Goal: Task Accomplishment & Management: Manage account settings

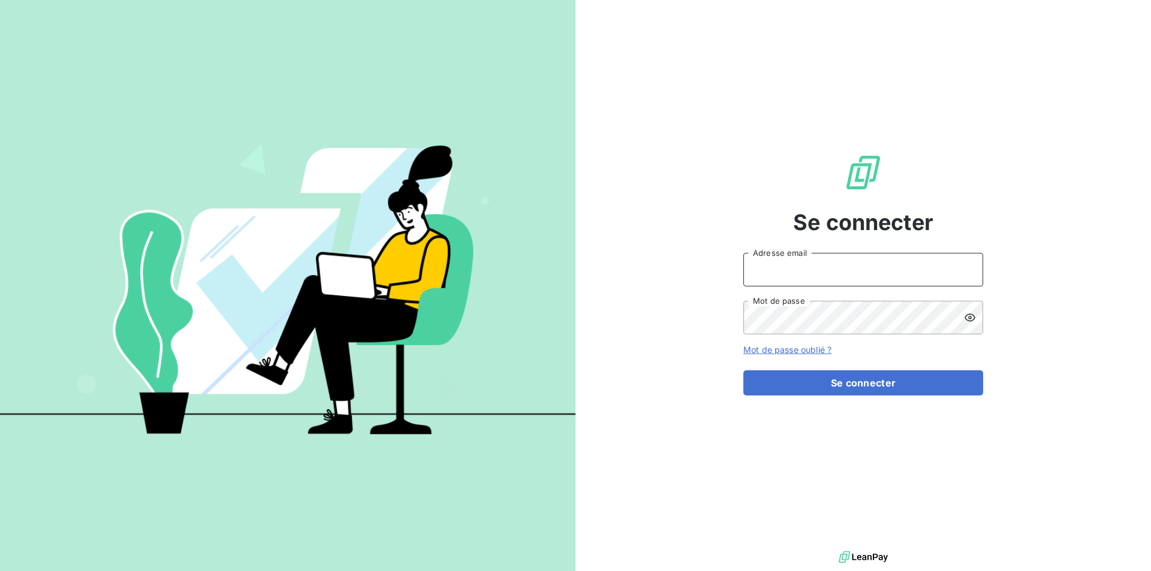
click at [799, 272] on input "Adresse email" at bounding box center [863, 270] width 240 height 34
type input "[EMAIL_ADDRESS][DOMAIN_NAME]"
click at [743, 371] on button "Se connecter" at bounding box center [863, 383] width 240 height 25
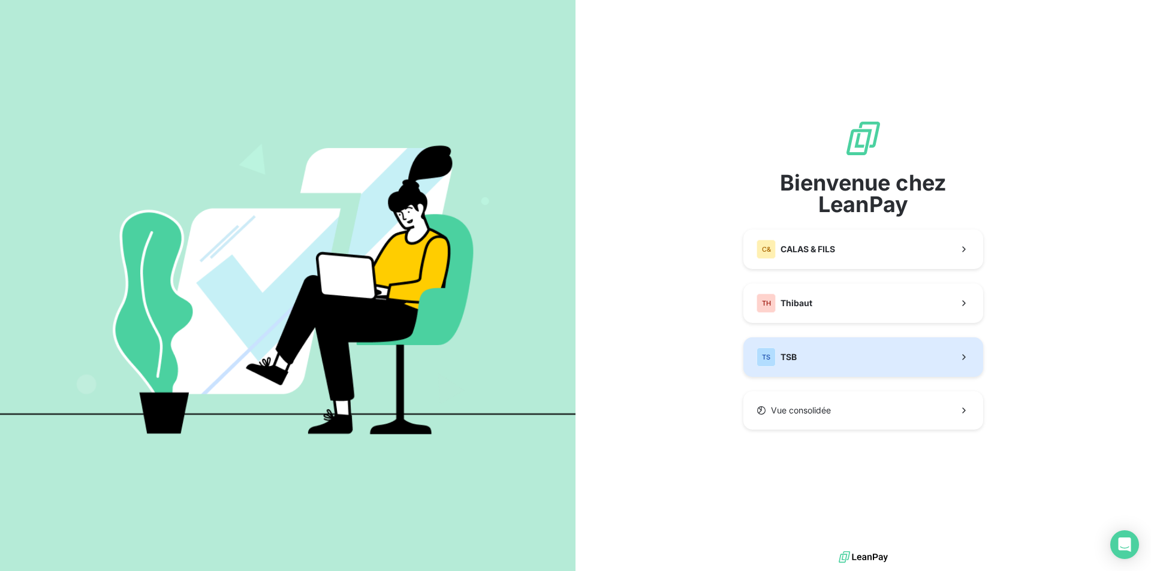
click at [800, 356] on button "TS TSB" at bounding box center [863, 358] width 240 height 40
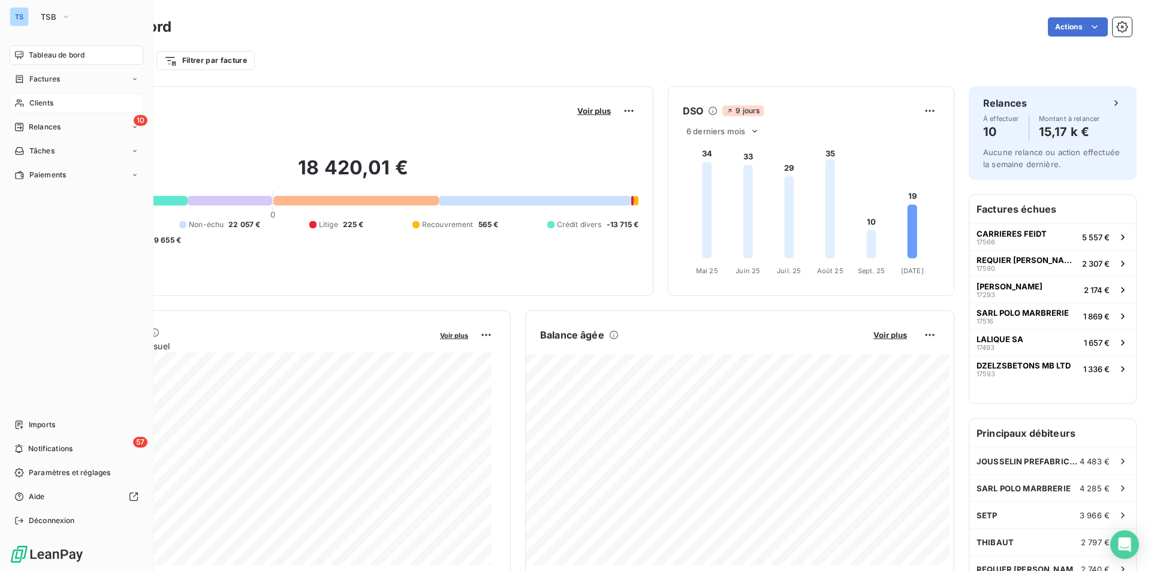
click at [48, 98] on span "Clients" at bounding box center [41, 103] width 24 height 11
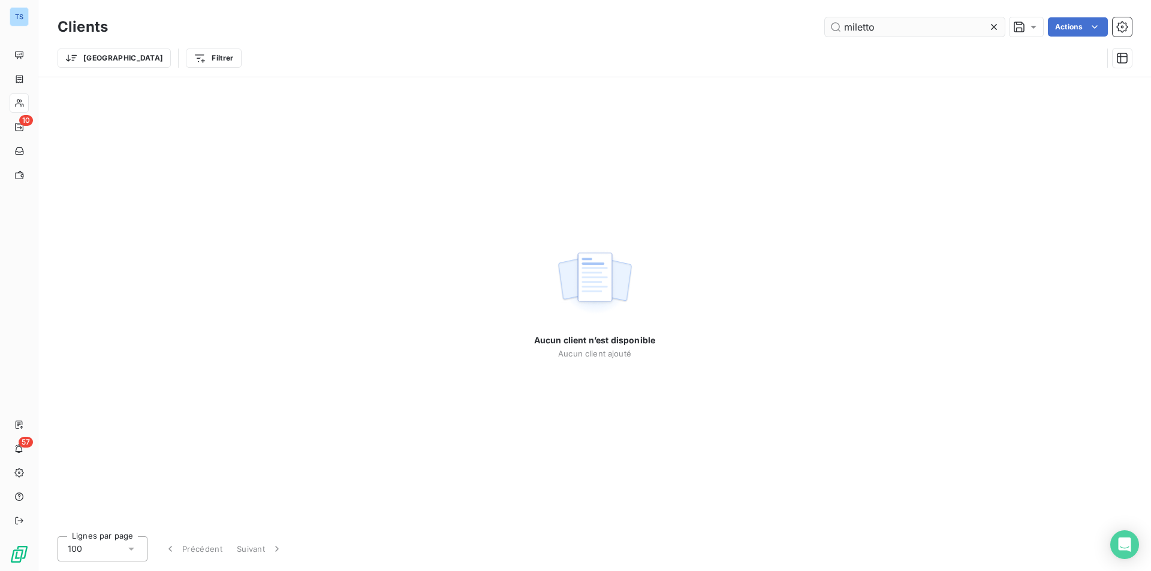
drag, startPoint x: 857, startPoint y: 27, endPoint x: 838, endPoint y: 26, distance: 18.6
click at [838, 26] on input "miletto" at bounding box center [915, 26] width 180 height 19
type input "mil08"
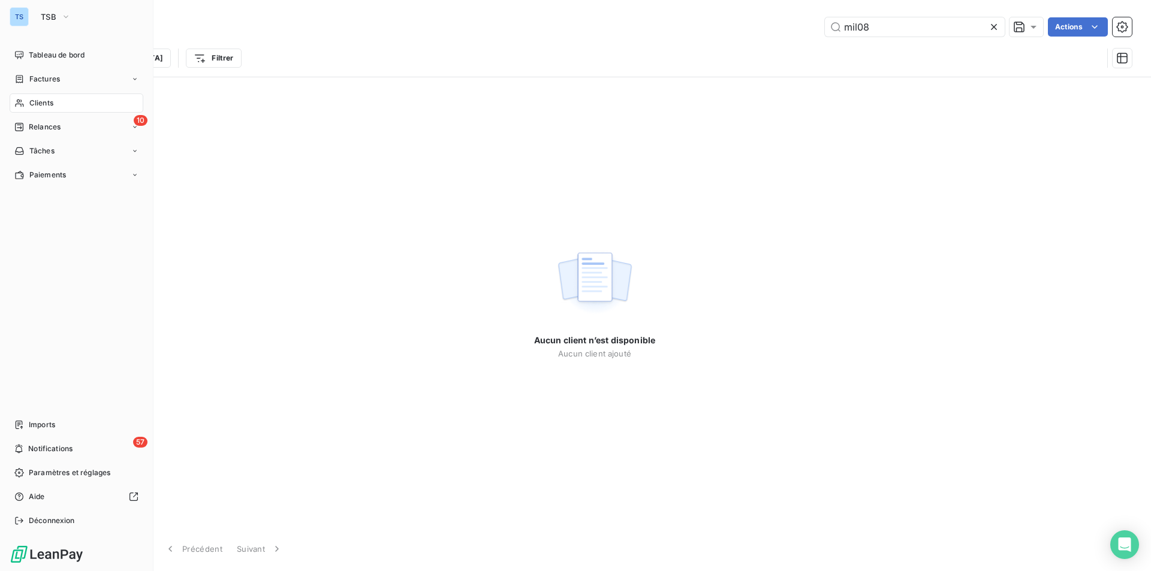
click at [40, 99] on span "Clients" at bounding box center [41, 103] width 24 height 11
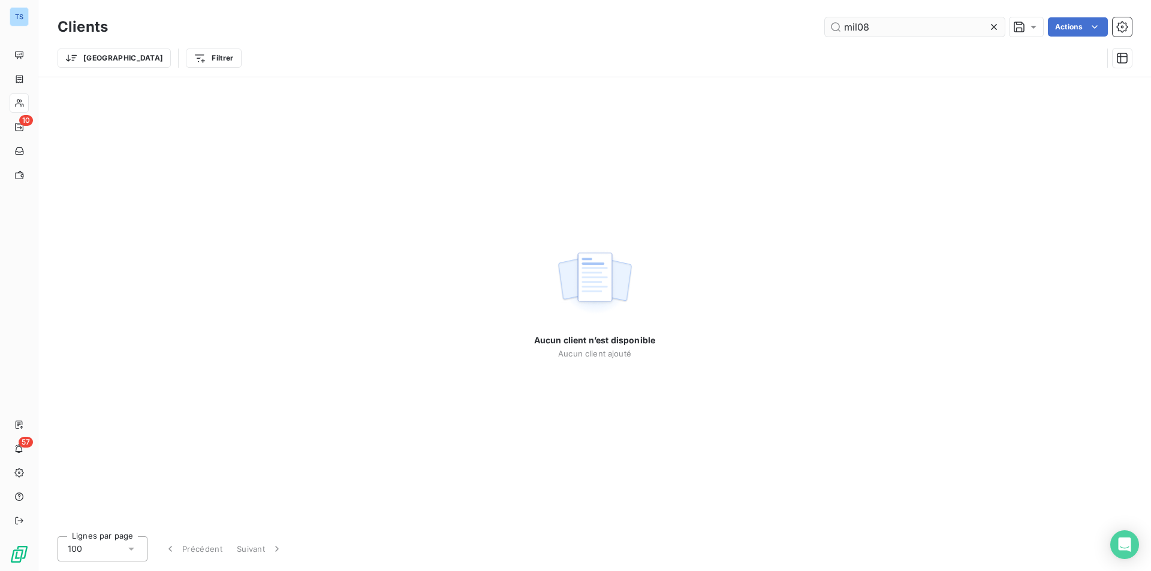
click at [992, 22] on icon at bounding box center [994, 27] width 12 height 12
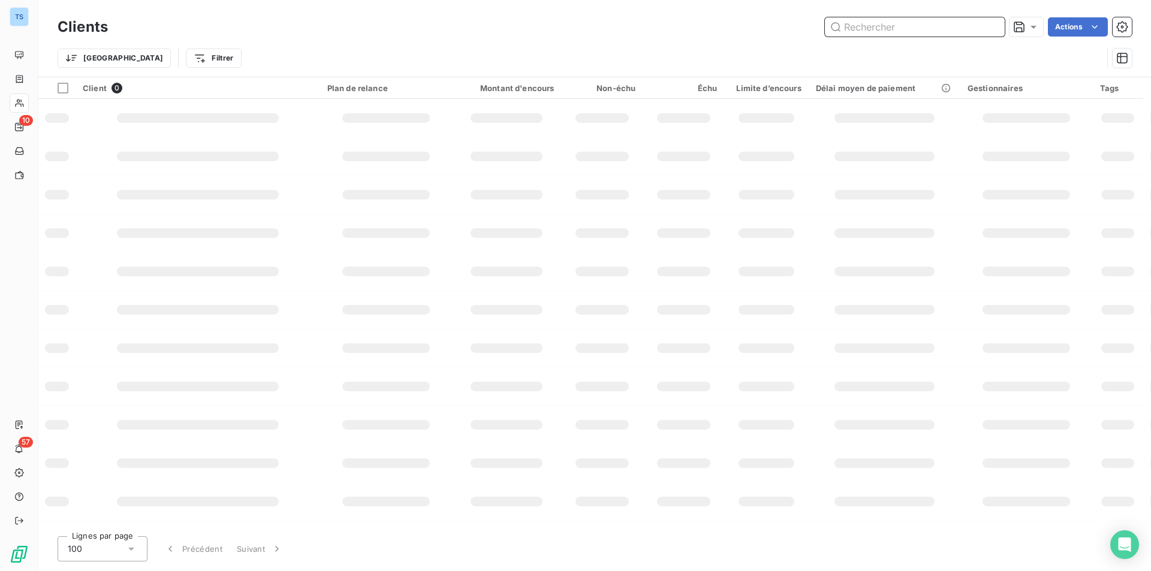
click at [878, 28] on input "text" at bounding box center [915, 26] width 180 height 19
type input "MIL08"
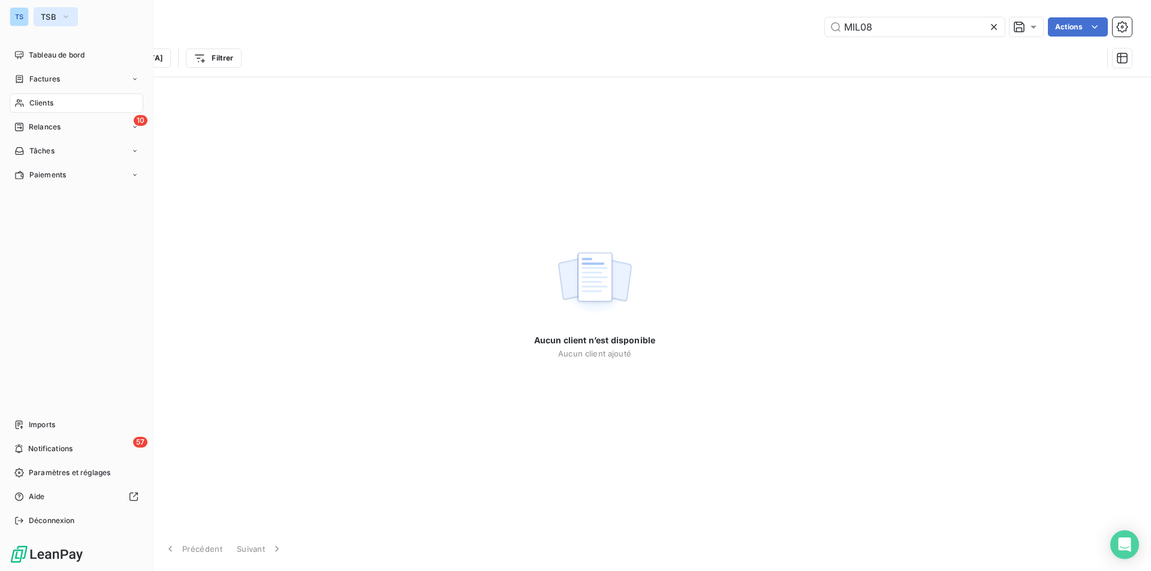
click at [68, 12] on icon "button" at bounding box center [66, 17] width 10 height 12
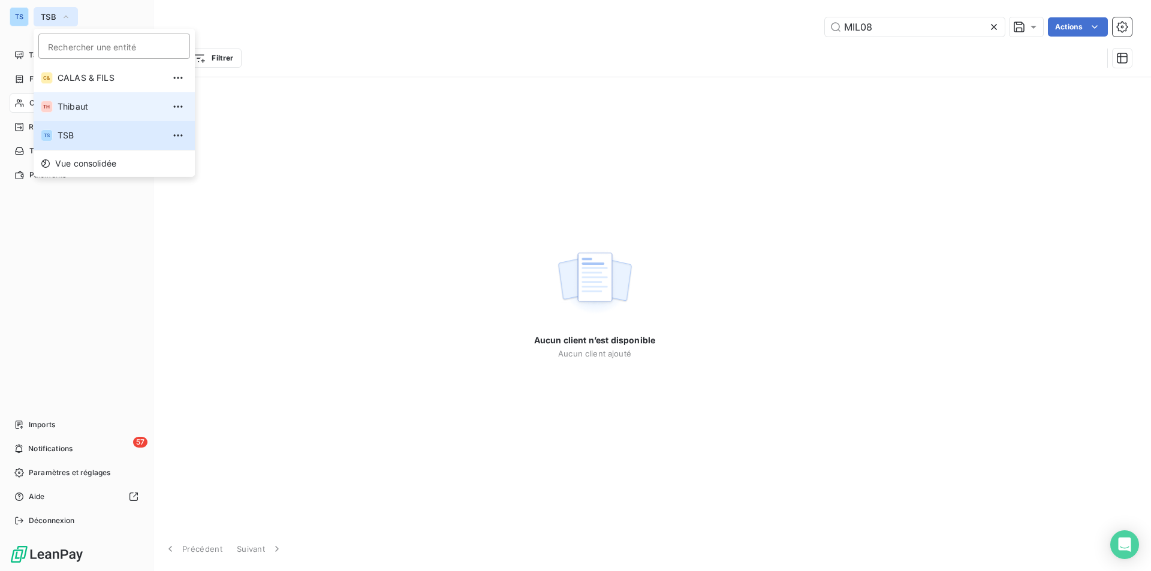
click at [80, 106] on span "Thibaut" at bounding box center [111, 107] width 106 height 12
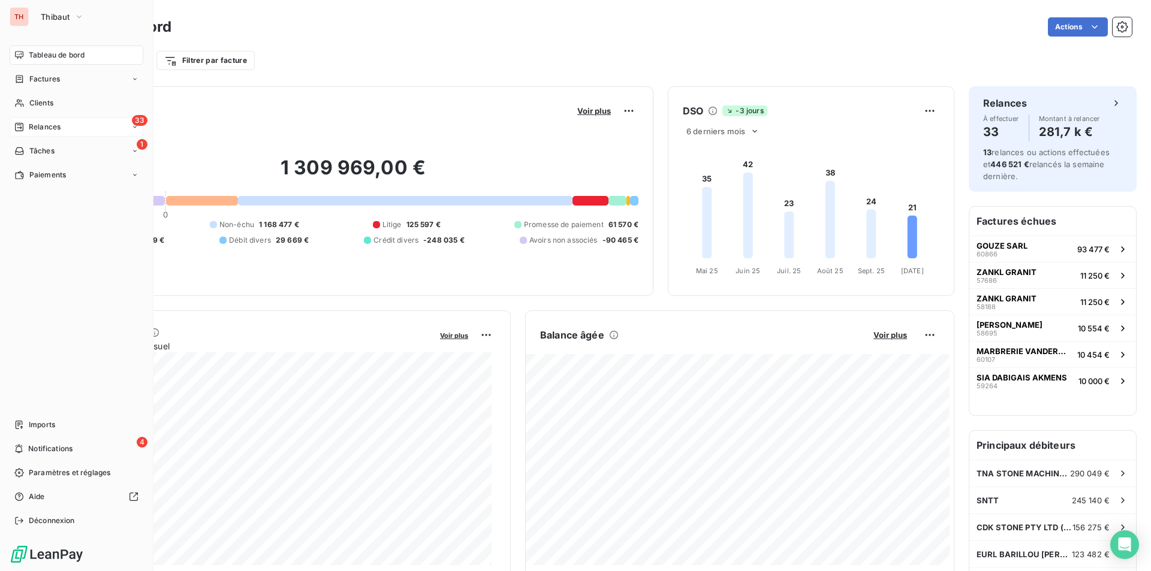
click at [67, 124] on div "33 Relances" at bounding box center [77, 127] width 134 height 19
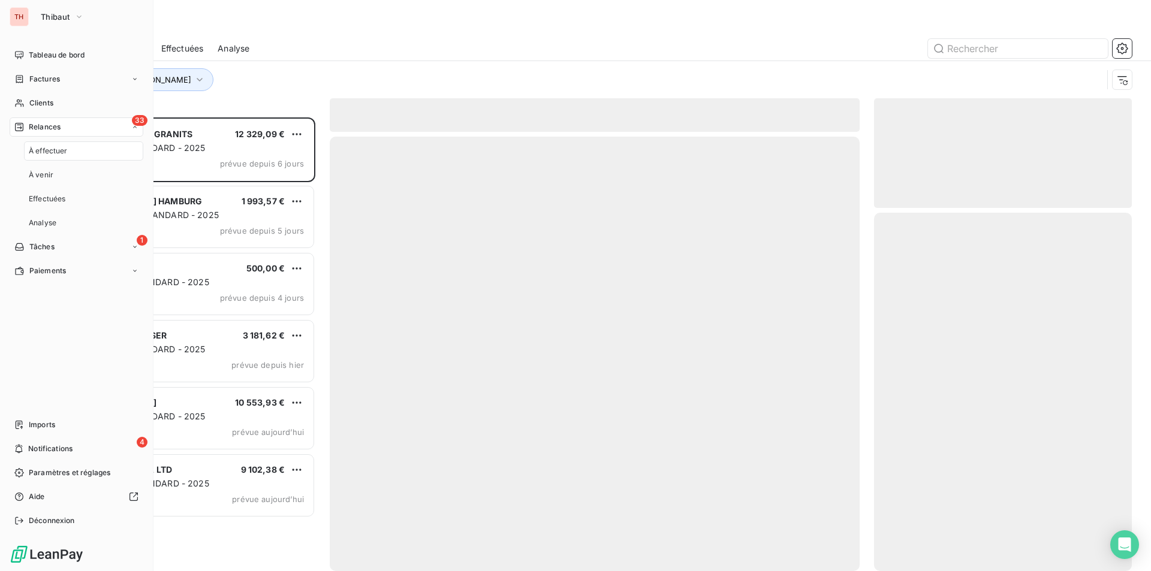
scroll to position [445, 249]
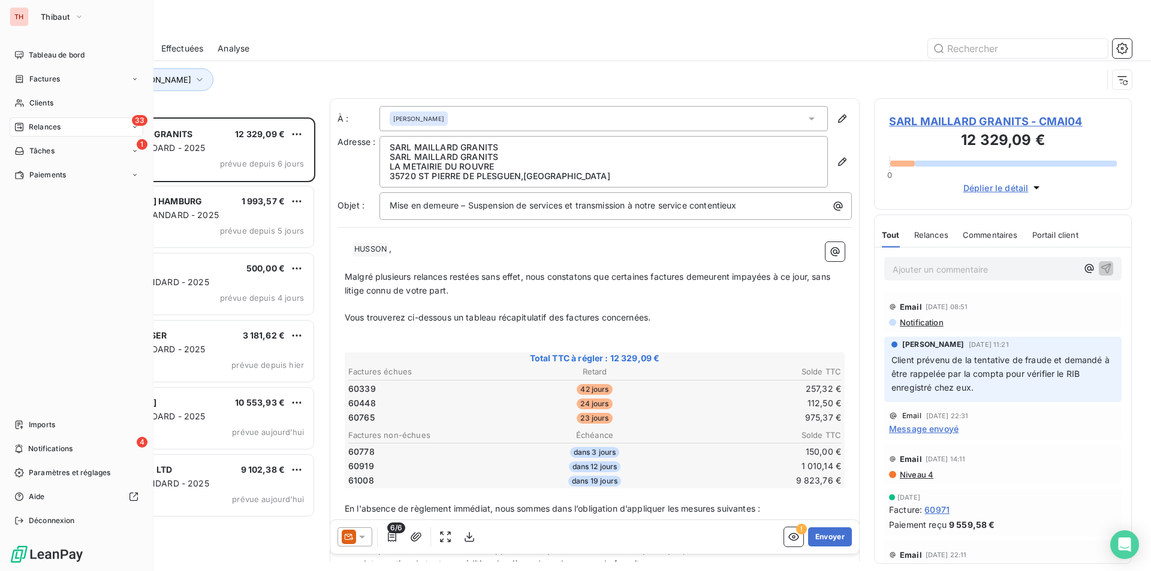
drag, startPoint x: 34, startPoint y: 97, endPoint x: 176, endPoint y: 98, distance: 142.1
click at [34, 97] on div "Clients" at bounding box center [77, 103] width 134 height 19
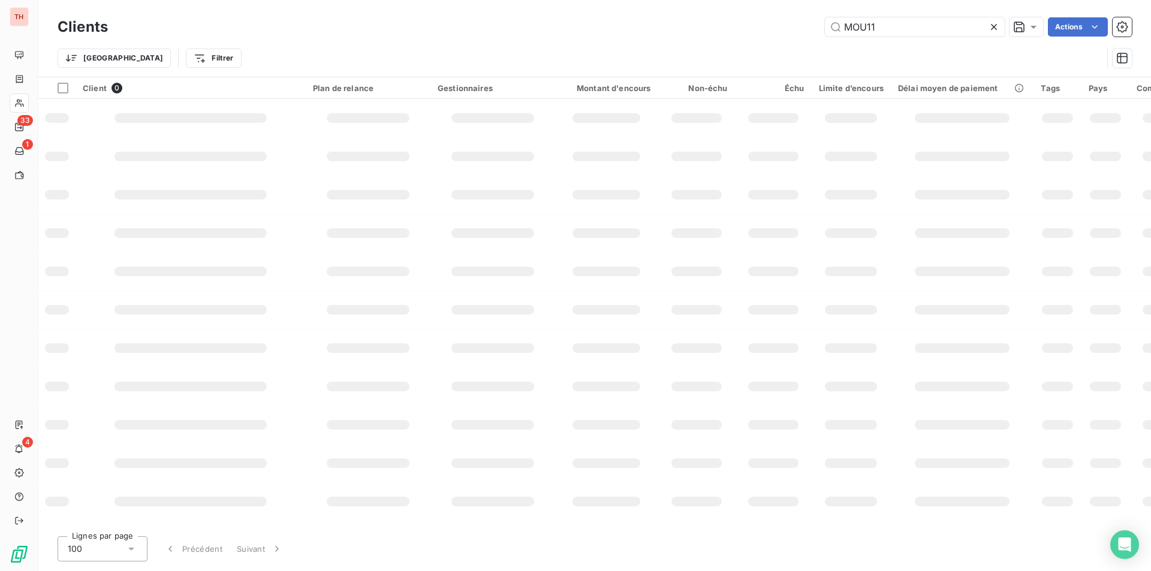
type input "MIL08"
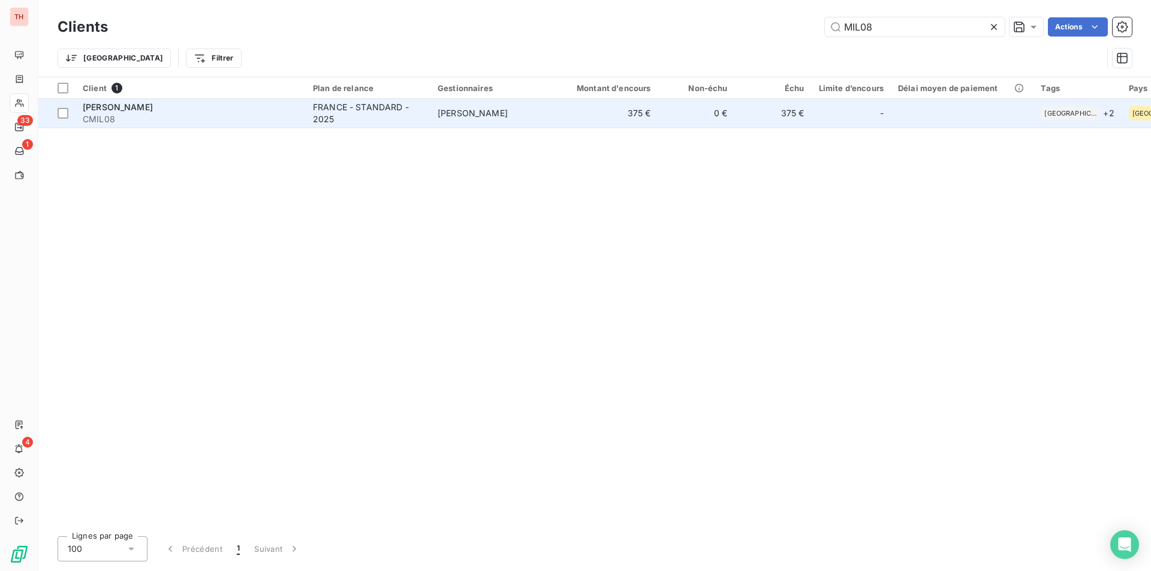
click at [191, 109] on div "[PERSON_NAME]" at bounding box center [191, 107] width 216 height 12
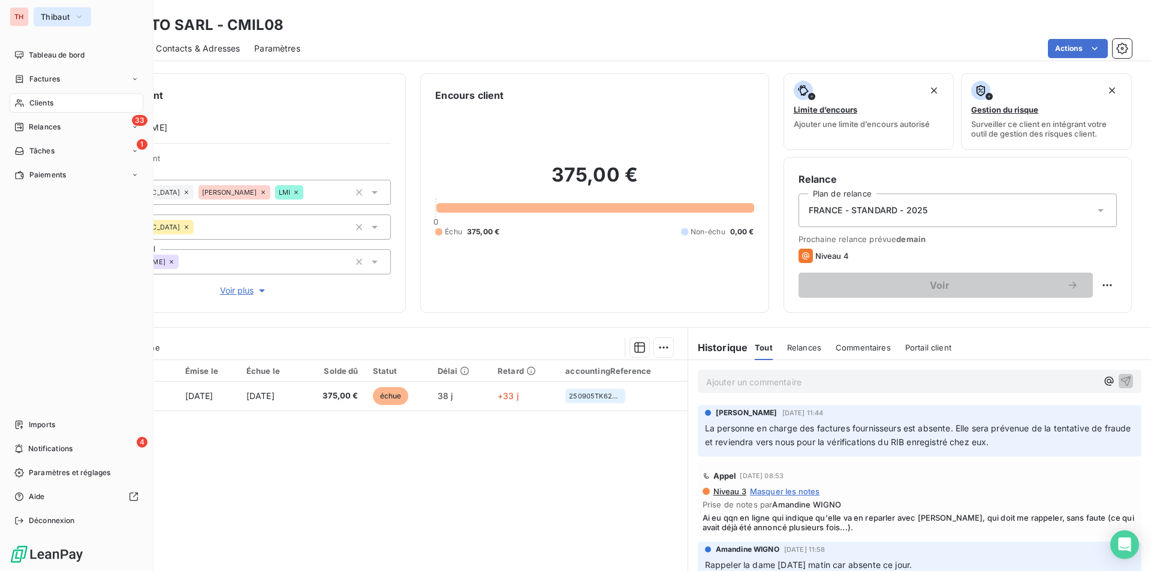
click at [81, 11] on icon "button" at bounding box center [79, 17] width 10 height 12
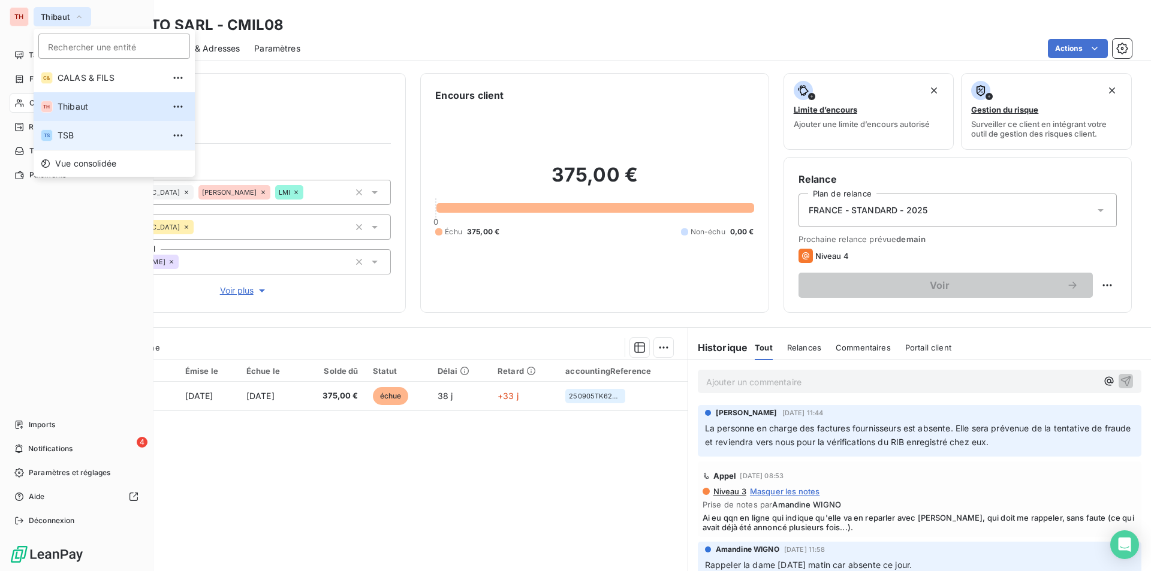
click at [66, 129] on li "TS TSB" at bounding box center [114, 135] width 161 height 29
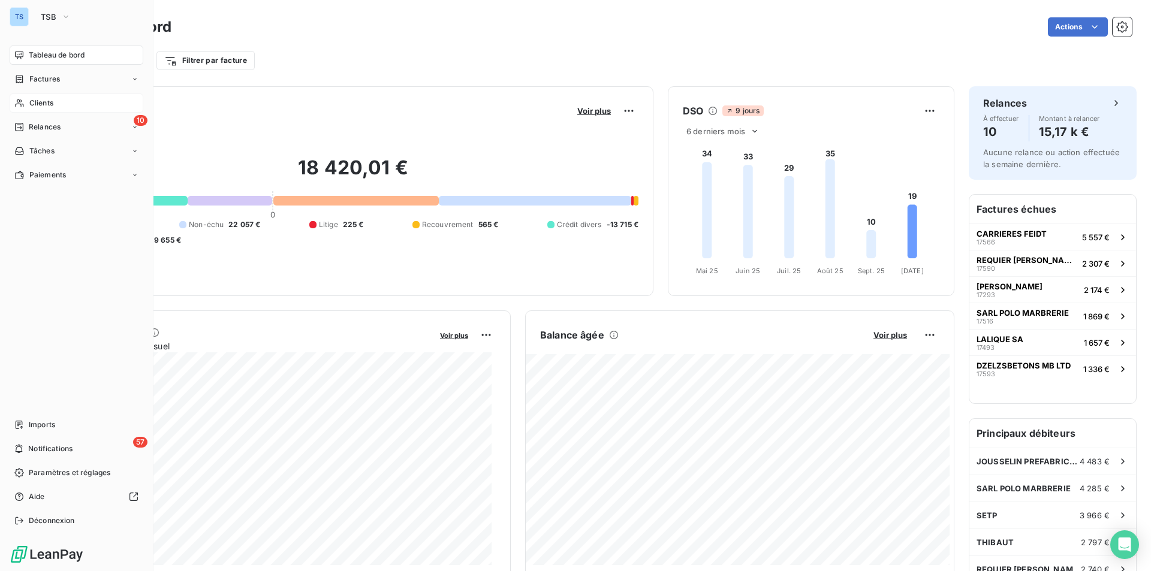
click at [44, 98] on span "Clients" at bounding box center [41, 103] width 24 height 11
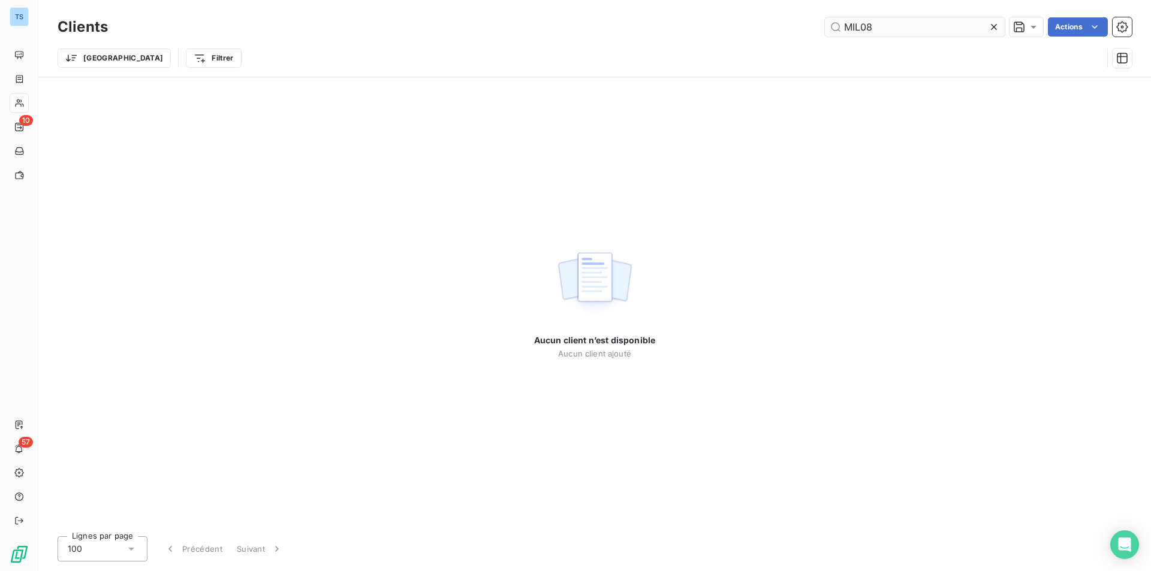
drag, startPoint x: 991, startPoint y: 23, endPoint x: 933, endPoint y: 25, distance: 58.2
click at [991, 23] on icon at bounding box center [994, 27] width 12 height 12
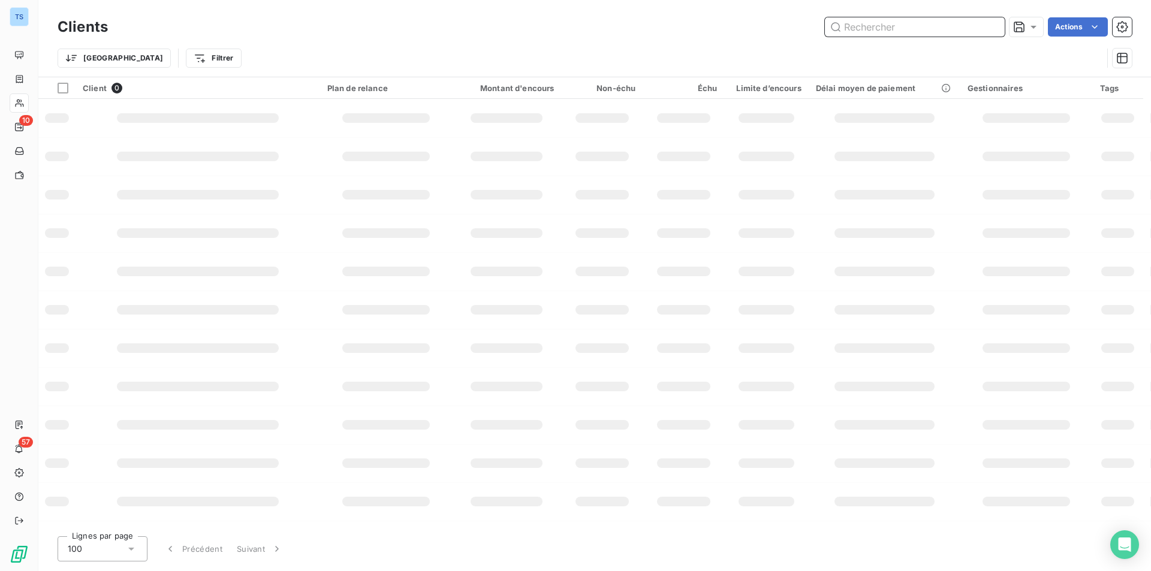
click at [922, 25] on input "text" at bounding box center [915, 26] width 180 height 19
type input "lahaye"
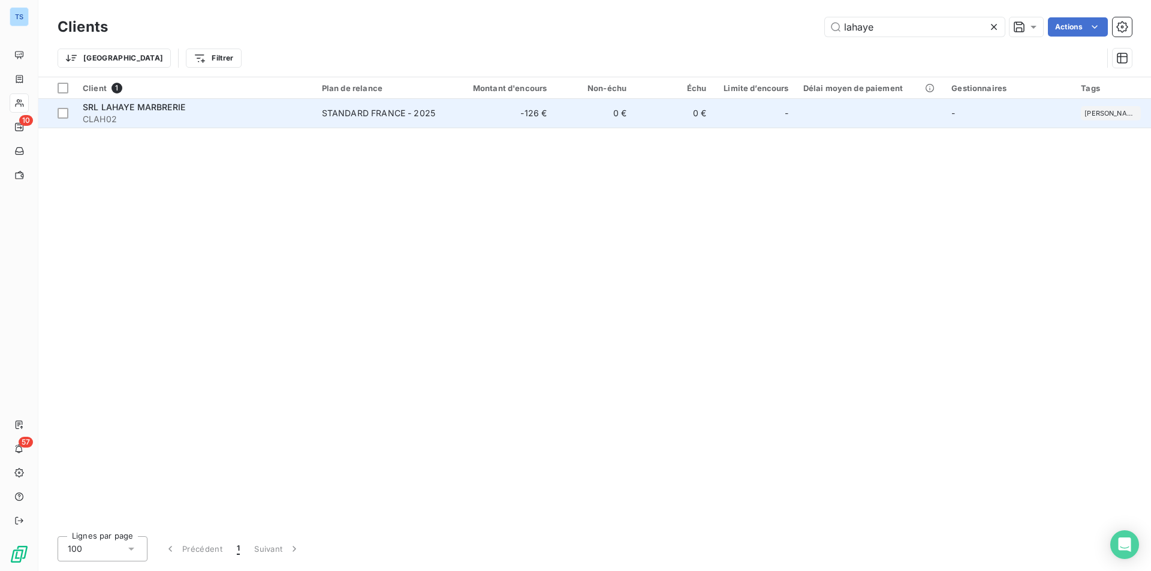
click at [188, 110] on div "SRL LAHAYE MARBRERIE" at bounding box center [195, 107] width 225 height 12
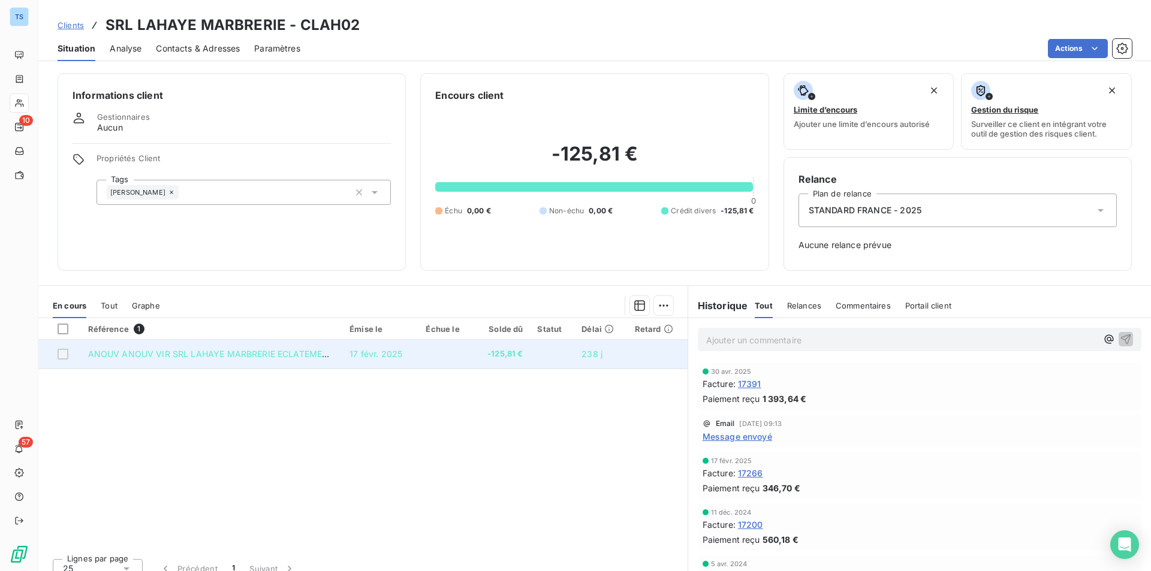
click at [238, 353] on span "ANOUV ANOUV VIR SRL LAHAYE MARBRERIE ECLATEMENT ECRITURE" at bounding box center [233, 354] width 290 height 10
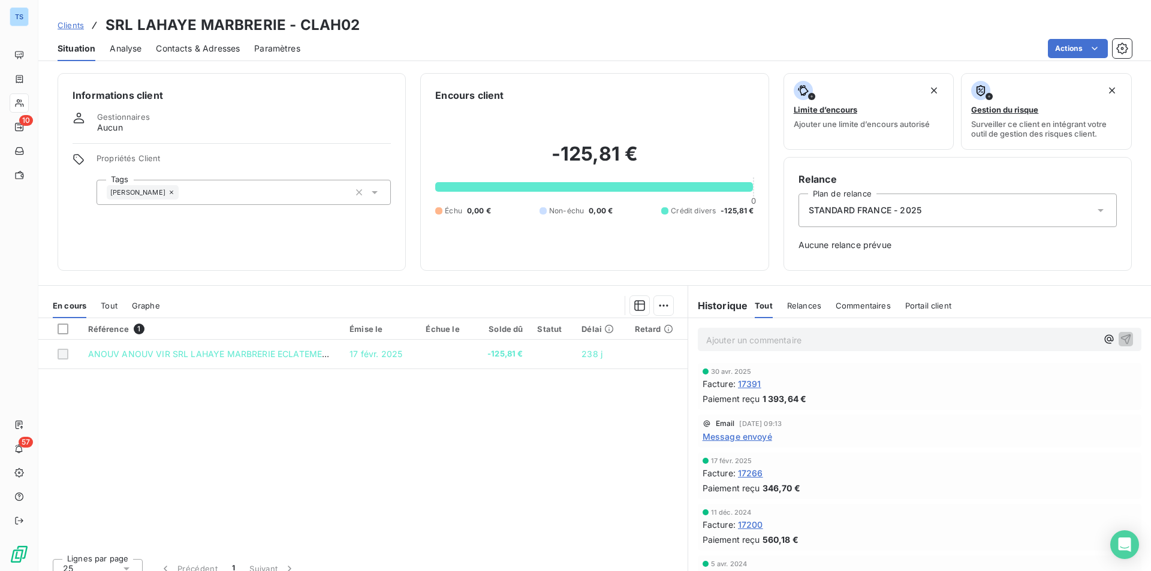
click at [106, 302] on span "Tout" at bounding box center [109, 306] width 17 height 10
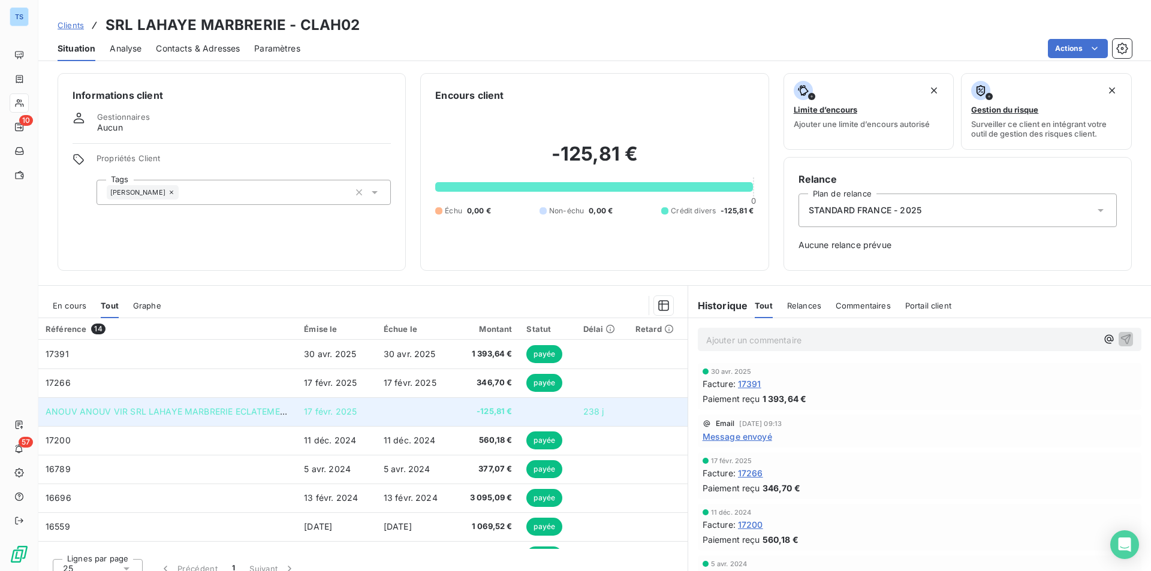
drag, startPoint x: 222, startPoint y: 411, endPoint x: 203, endPoint y: 410, distance: 18.6
click at [203, 410] on span "ANOUV ANOUV VIR SRL LAHAYE MARBRERIE ECLATEMENT ECRITURE" at bounding box center [191, 411] width 290 height 10
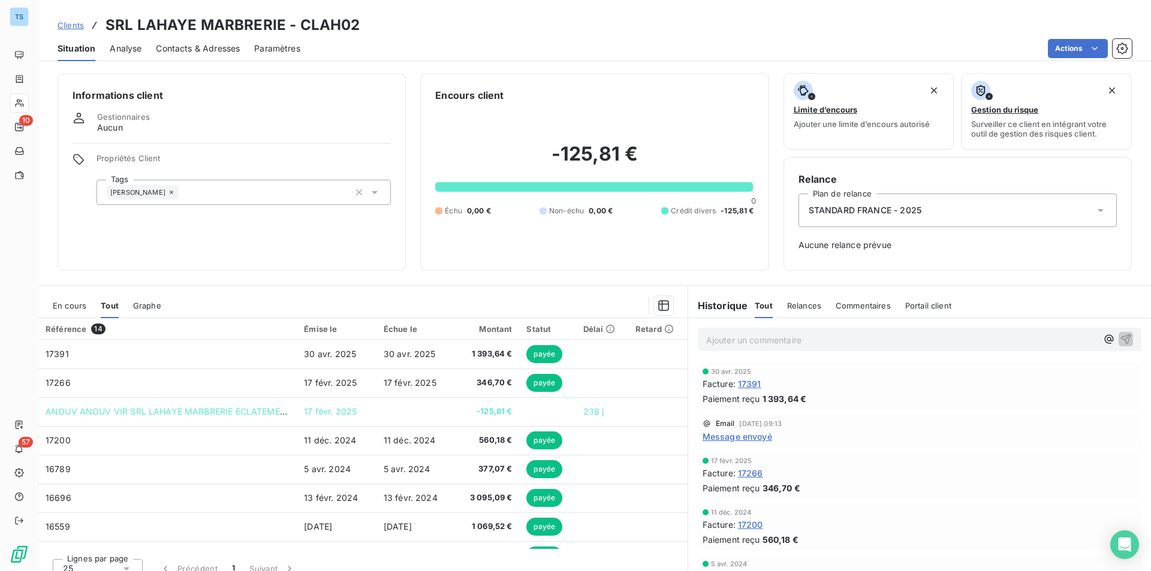
click at [65, 304] on span "En cours" at bounding box center [70, 306] width 34 height 10
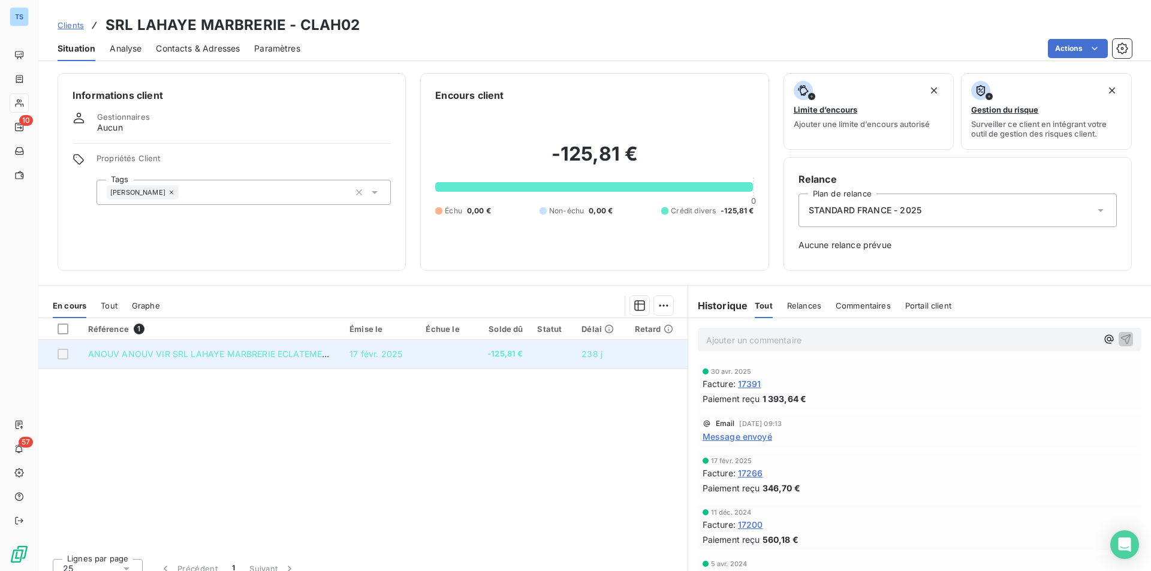
click at [146, 356] on span "ANOUV ANOUV VIR SRL LAHAYE MARBRERIE ECLATEMENT ECRITURE" at bounding box center [233, 354] width 290 height 10
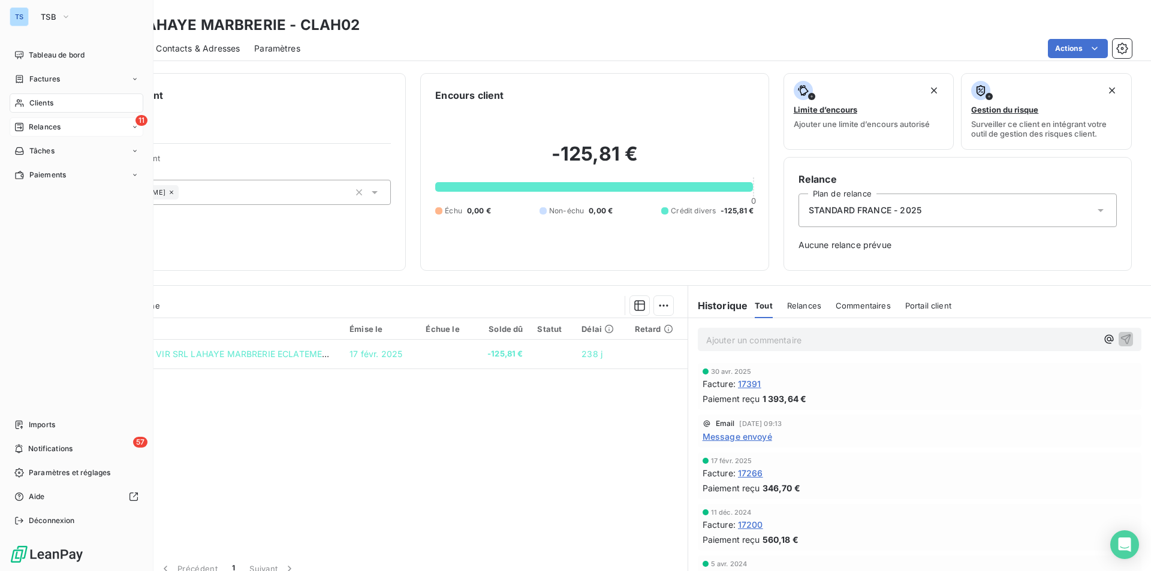
drag, startPoint x: 54, startPoint y: 98, endPoint x: 86, endPoint y: 118, distance: 37.6
click at [54, 98] on div "Clients" at bounding box center [77, 103] width 134 height 19
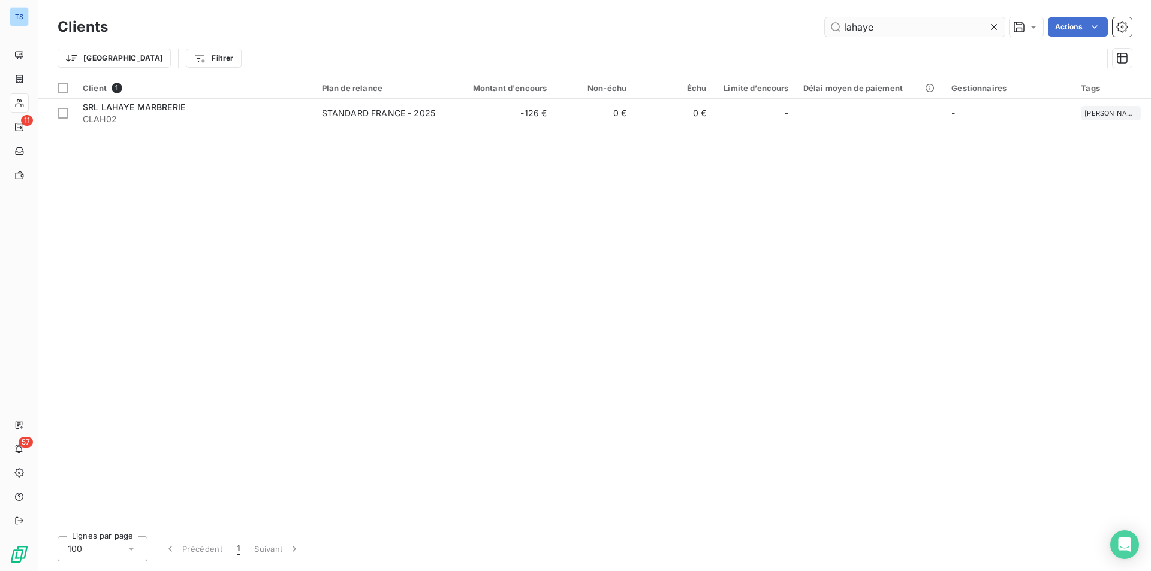
drag, startPoint x: 990, startPoint y: 22, endPoint x: 973, endPoint y: 28, distance: 17.6
click at [990, 22] on icon at bounding box center [994, 27] width 12 height 12
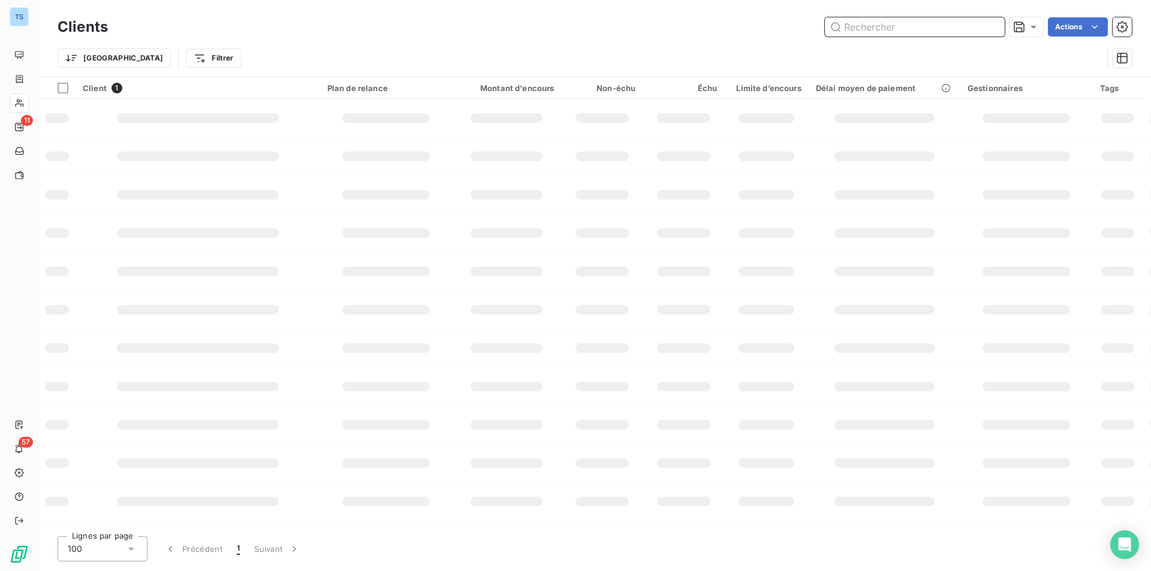
click at [960, 29] on input "text" at bounding box center [915, 26] width 180 height 19
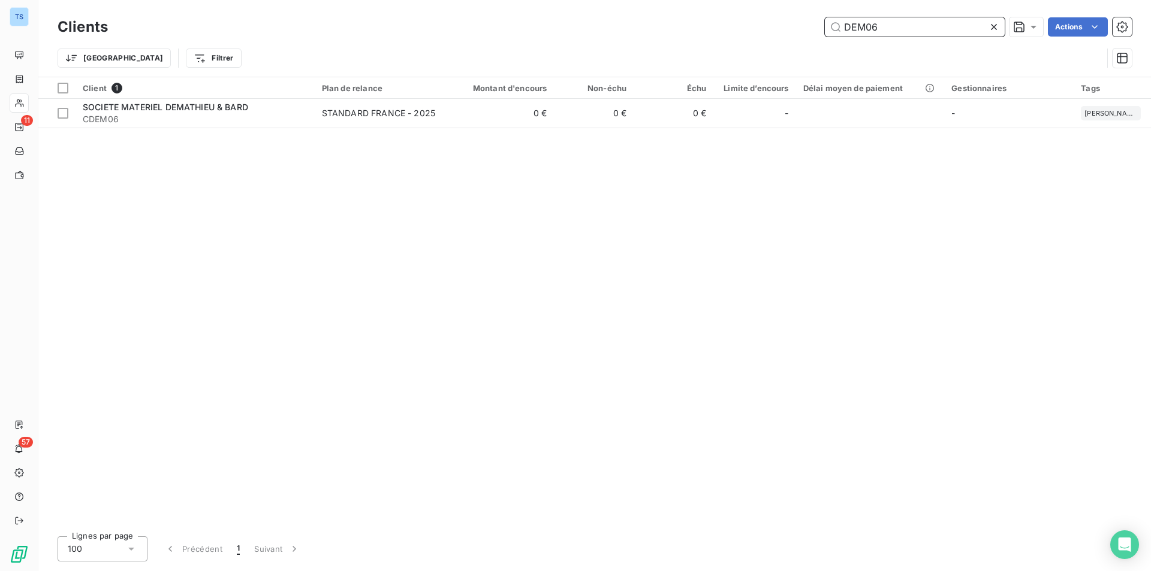
type input "DEM06"
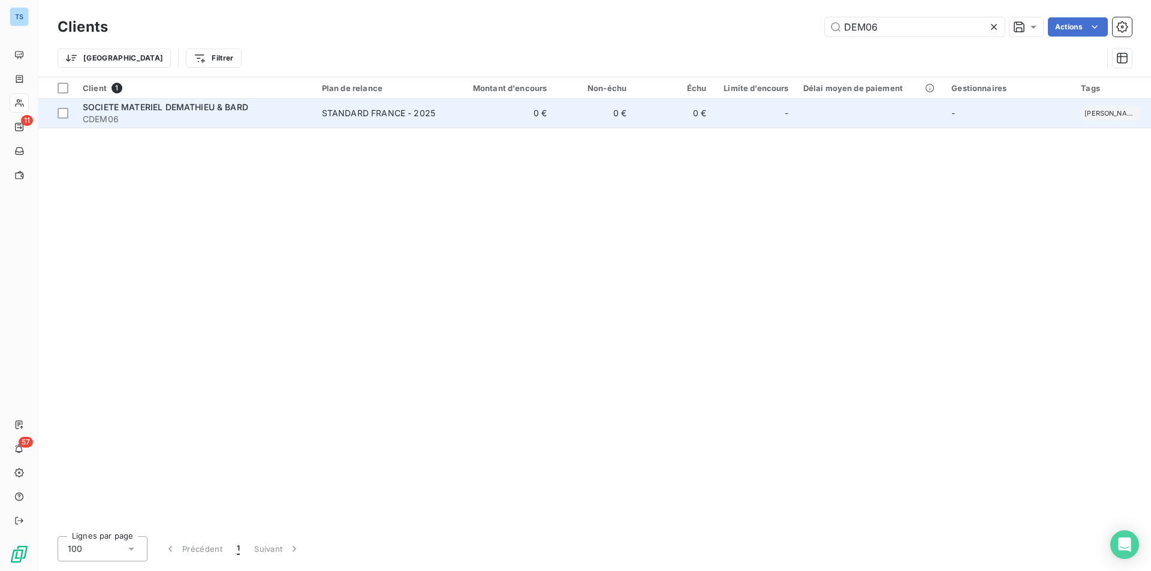
click at [196, 109] on span "SOCIETE MATERIEL DEMATHIEU & BARD" at bounding box center [165, 107] width 165 height 10
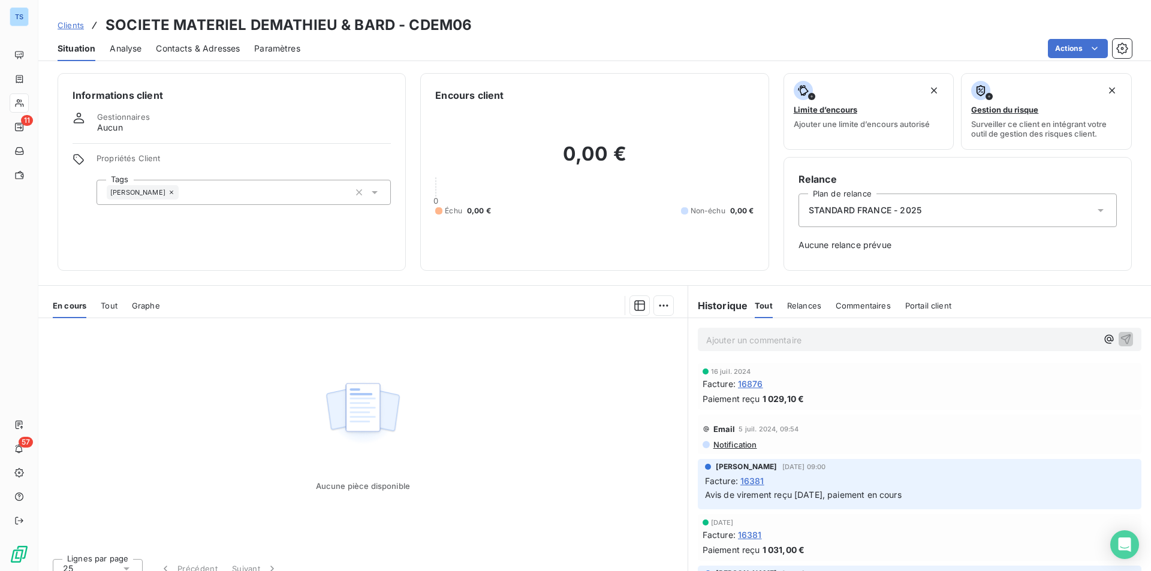
drag, startPoint x: 134, startPoint y: 47, endPoint x: 210, endPoint y: 45, distance: 76.2
click at [134, 47] on span "Analyse" at bounding box center [126, 49] width 32 height 12
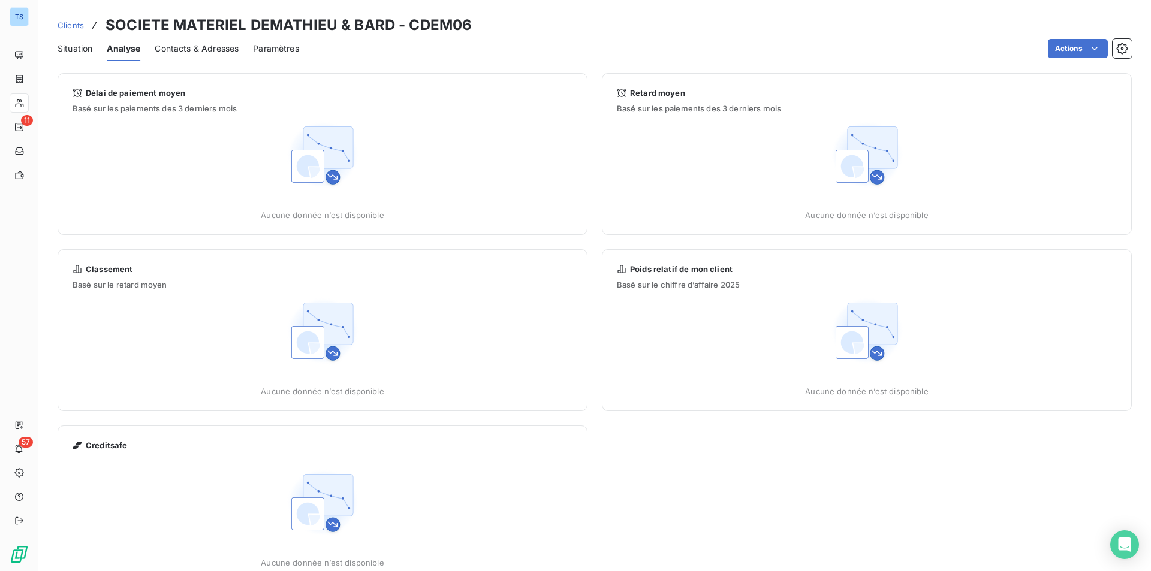
click at [215, 45] on span "Contacts & Adresses" at bounding box center [197, 49] width 84 height 12
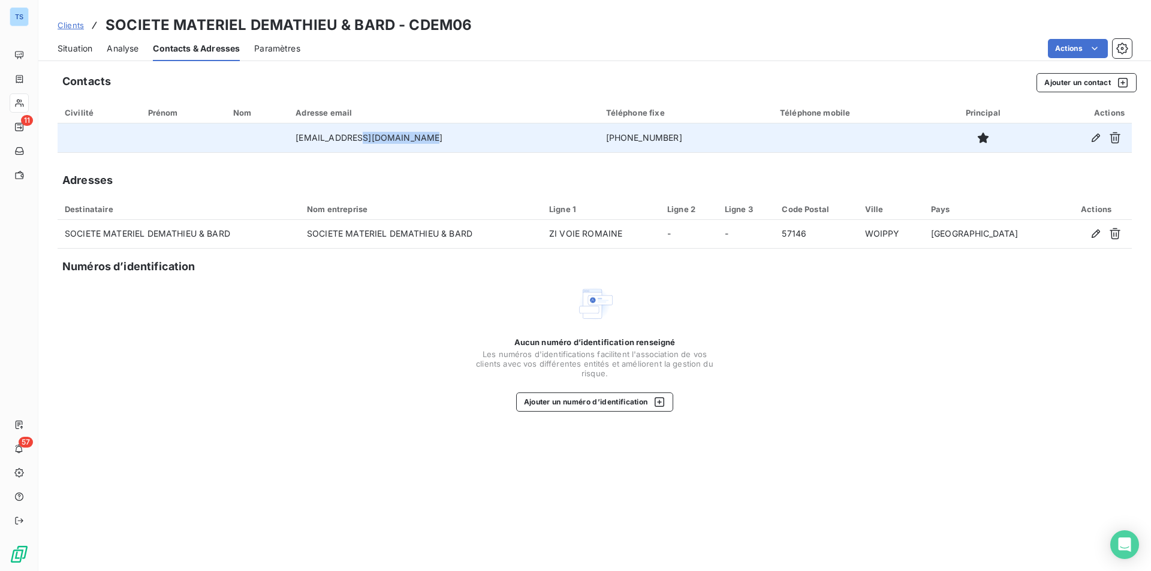
drag, startPoint x: 432, startPoint y: 136, endPoint x: 371, endPoint y: 134, distance: 61.2
click at [371, 134] on td "[EMAIL_ADDRESS][DOMAIN_NAME]" at bounding box center [443, 138] width 310 height 29
drag, startPoint x: 432, startPoint y: 136, endPoint x: 301, endPoint y: 138, distance: 131.3
click at [301, 138] on td "[EMAIL_ADDRESS][DOMAIN_NAME]" at bounding box center [443, 138] width 310 height 29
copy td "[EMAIL_ADDRESS][DOMAIN_NAME]"
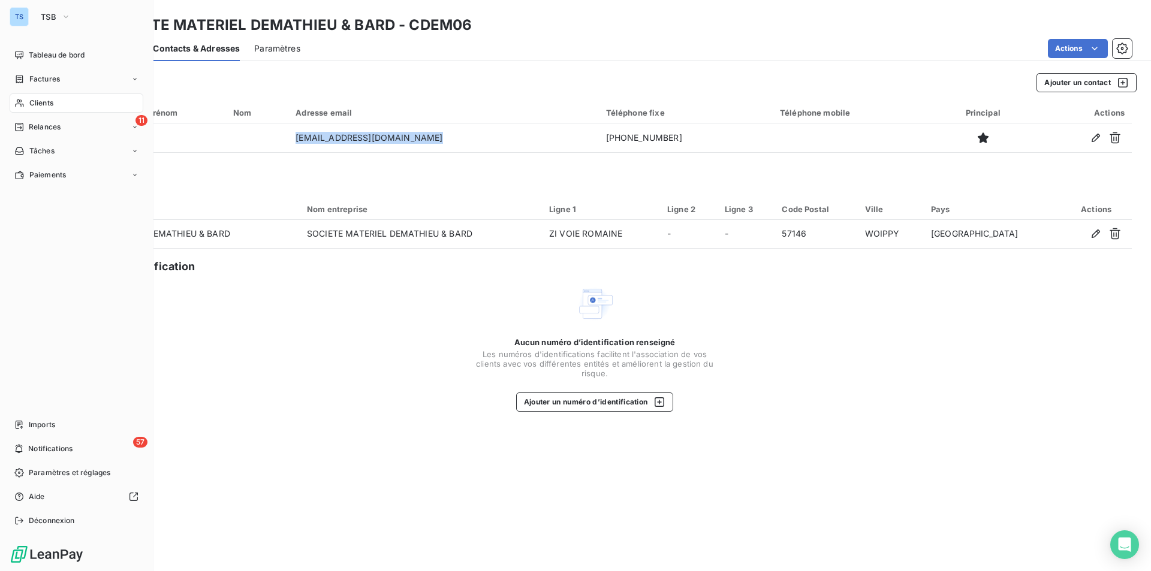
drag, startPoint x: 44, startPoint y: 100, endPoint x: 83, endPoint y: 102, distance: 38.4
click at [44, 100] on span "Clients" at bounding box center [41, 103] width 24 height 11
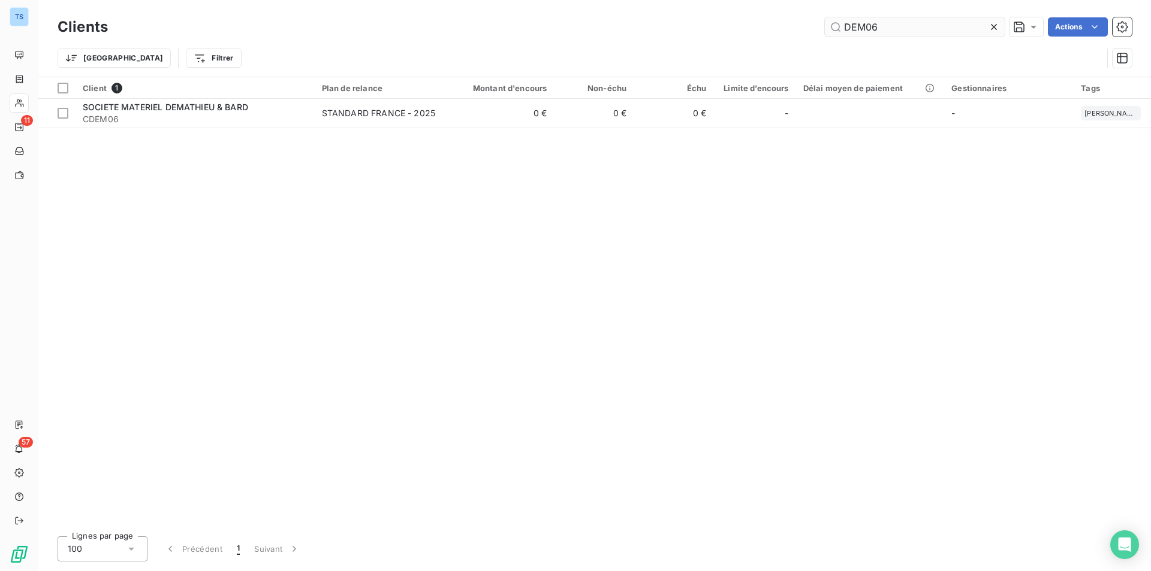
drag, startPoint x: 990, startPoint y: 23, endPoint x: 982, endPoint y: 23, distance: 8.4
click at [990, 23] on icon at bounding box center [994, 27] width 12 height 12
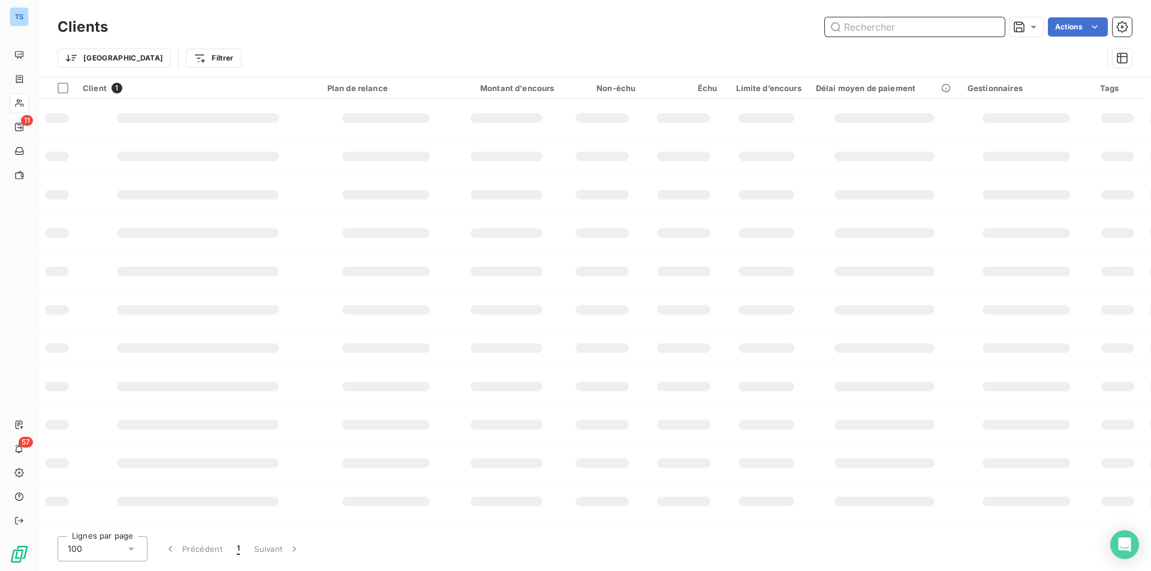
click at [979, 22] on input "text" at bounding box center [915, 26] width 180 height 19
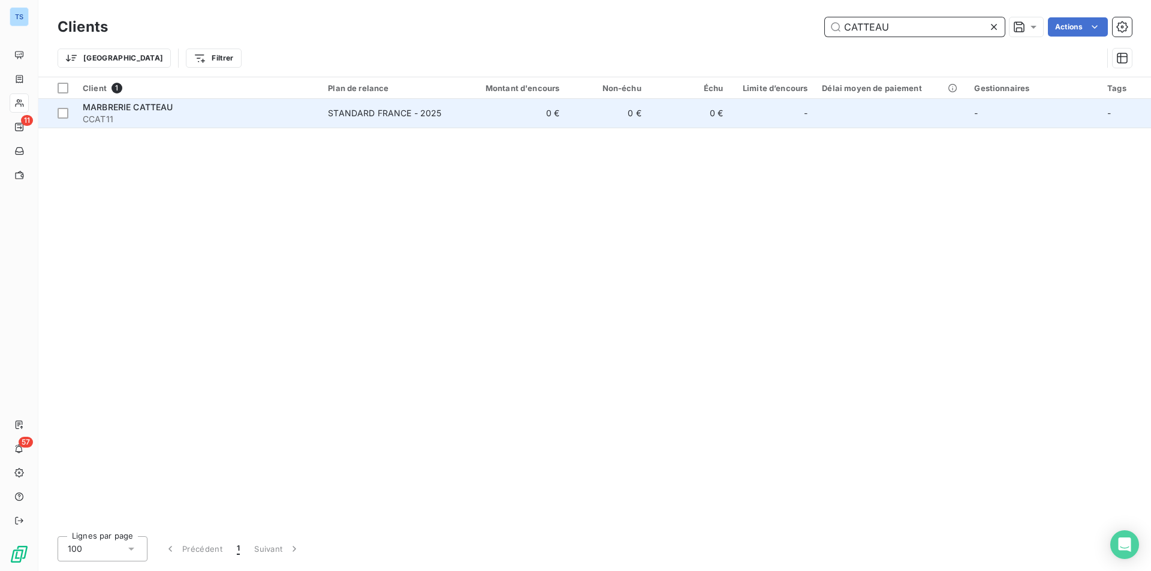
type input "CATTEAU"
drag, startPoint x: 174, startPoint y: 113, endPoint x: 244, endPoint y: 127, distance: 71.0
click at [174, 113] on span "CCAT11" at bounding box center [198, 119] width 231 height 12
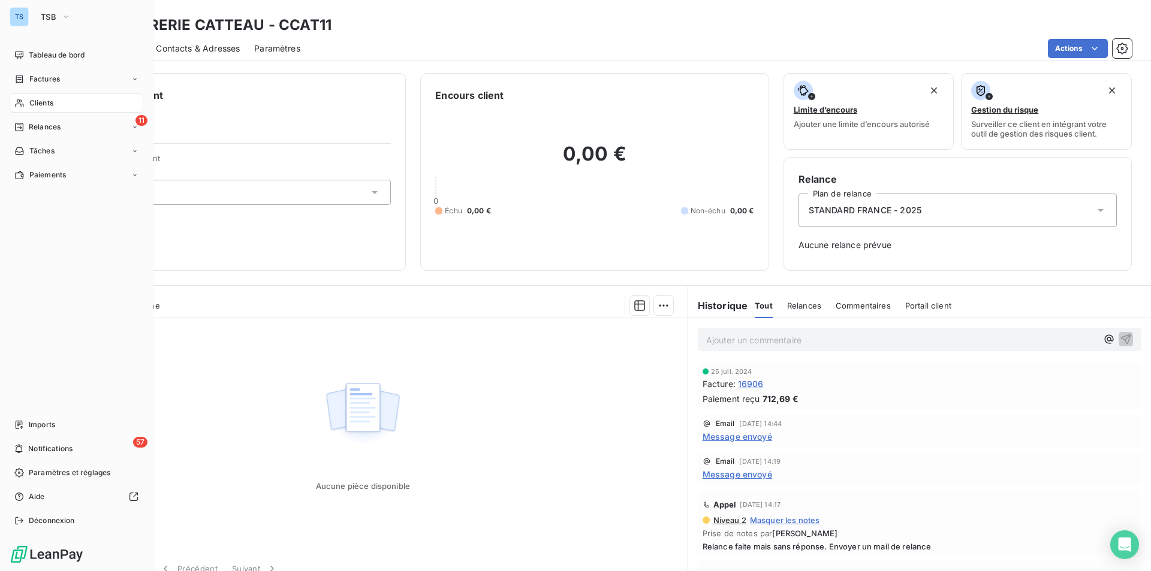
drag, startPoint x: 41, startPoint y: 98, endPoint x: 322, endPoint y: 97, distance: 280.6
click at [41, 98] on span "Clients" at bounding box center [41, 103] width 24 height 11
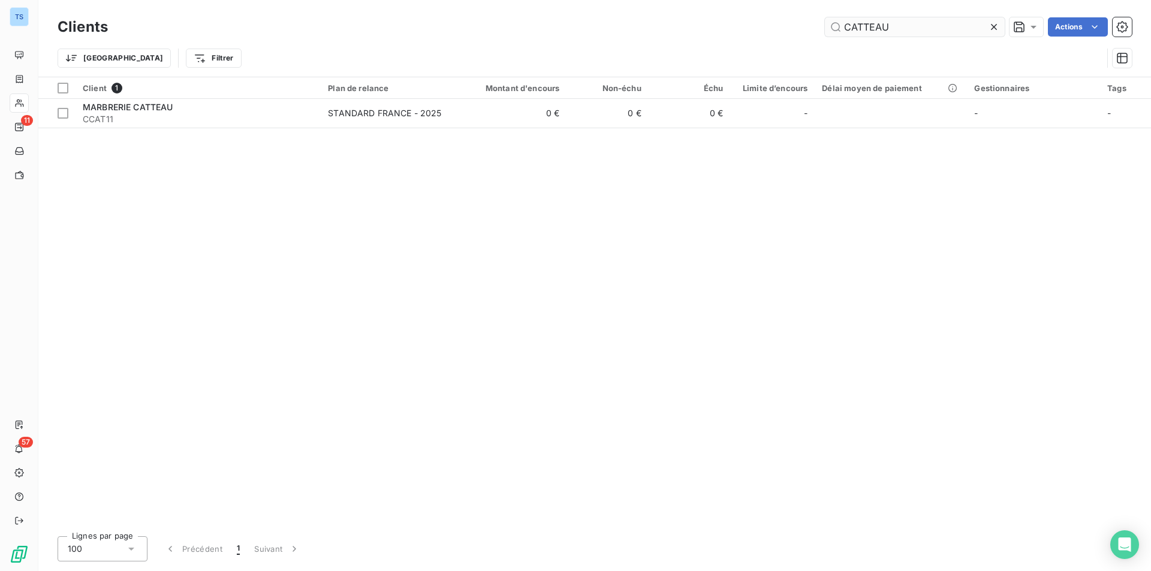
drag, startPoint x: 994, startPoint y: 21, endPoint x: 971, endPoint y: 23, distance: 22.9
click at [994, 21] on icon at bounding box center [994, 27] width 12 height 12
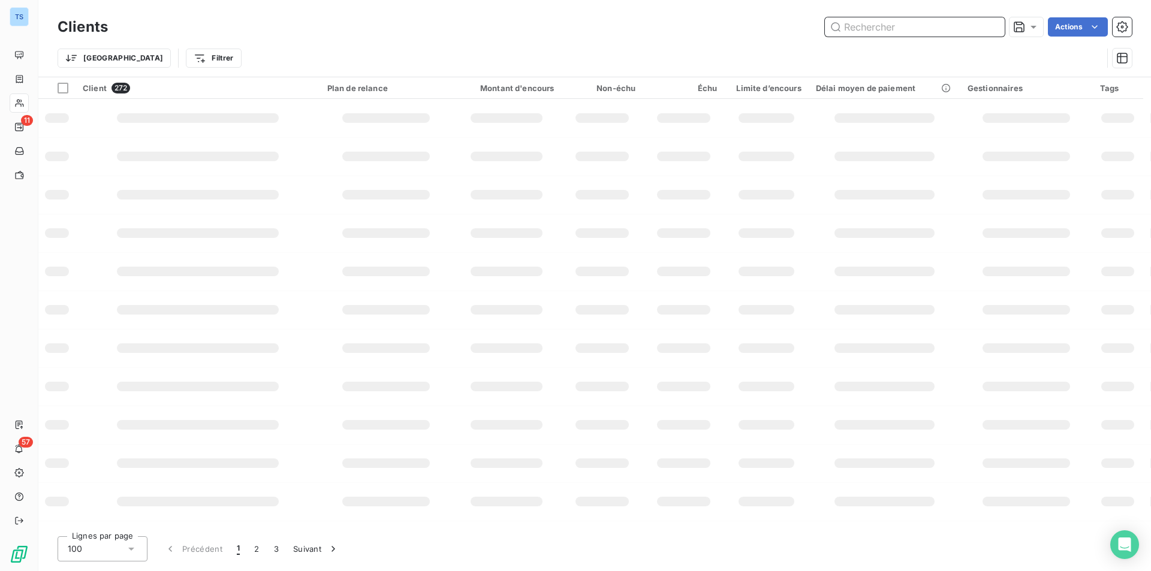
click at [948, 26] on input "text" at bounding box center [915, 26] width 180 height 19
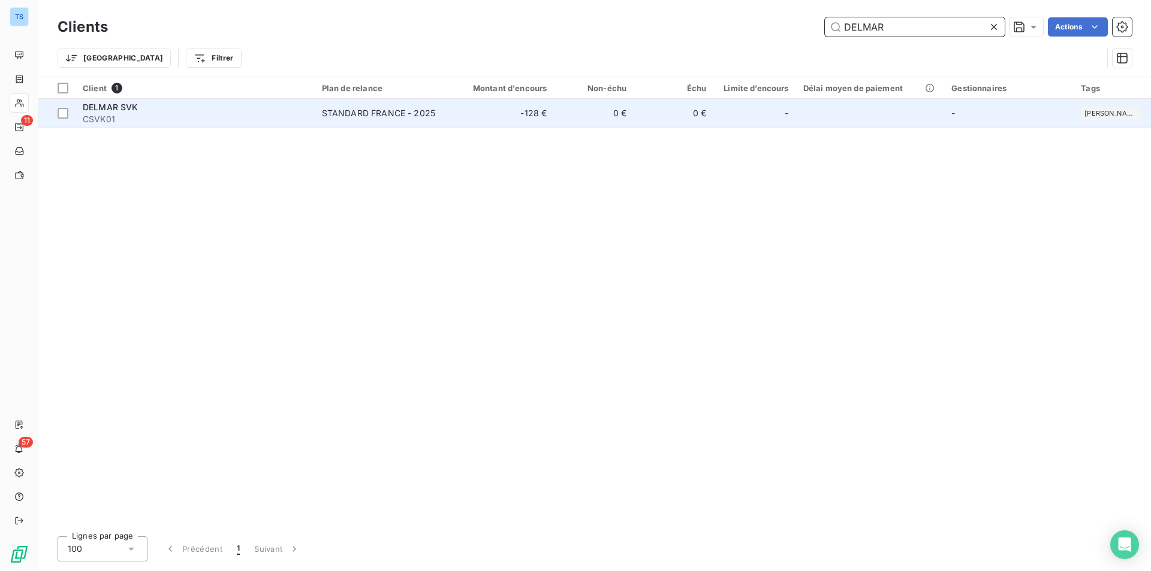
type input "DELMAR"
click at [359, 111] on div "STANDARD FRANCE - 2025" at bounding box center [378, 113] width 113 height 12
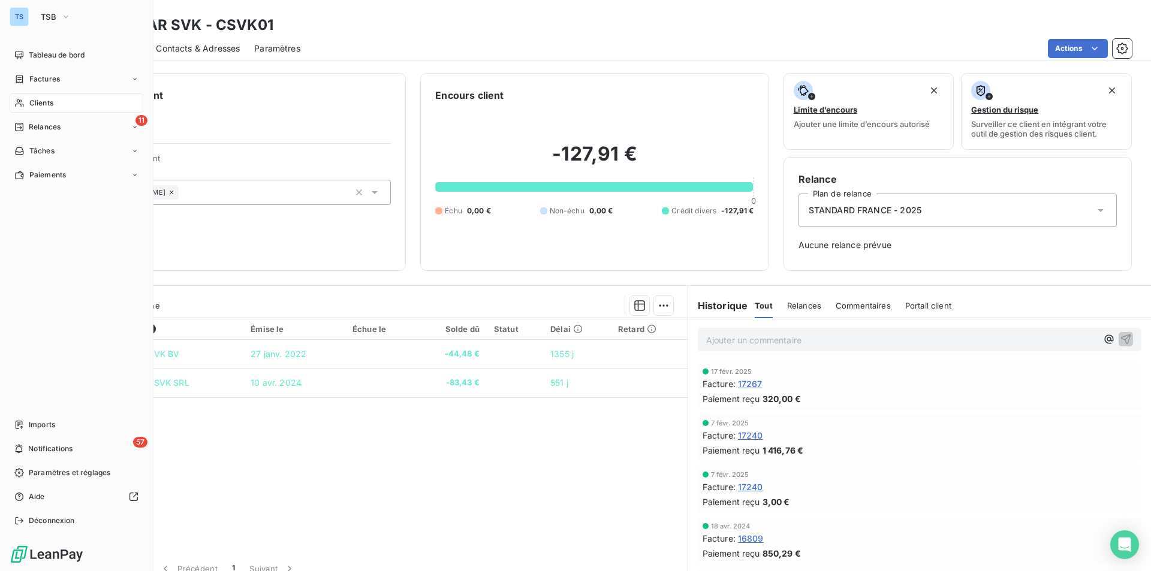
drag, startPoint x: 39, startPoint y: 101, endPoint x: 195, endPoint y: 100, distance: 156.5
click at [39, 101] on span "Clients" at bounding box center [41, 103] width 24 height 11
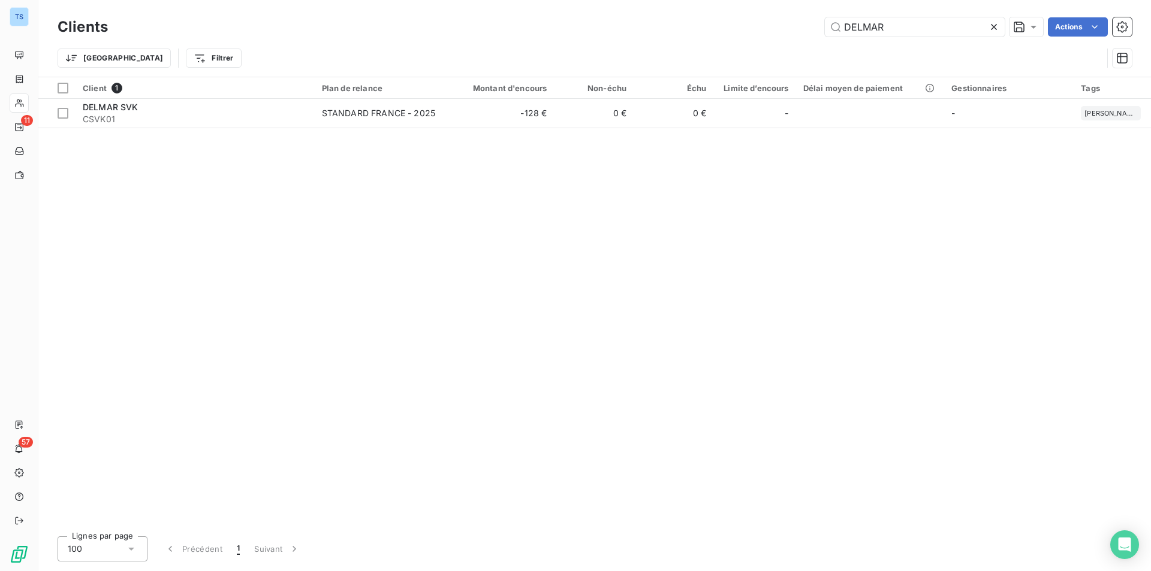
click at [993, 23] on icon at bounding box center [994, 27] width 12 height 12
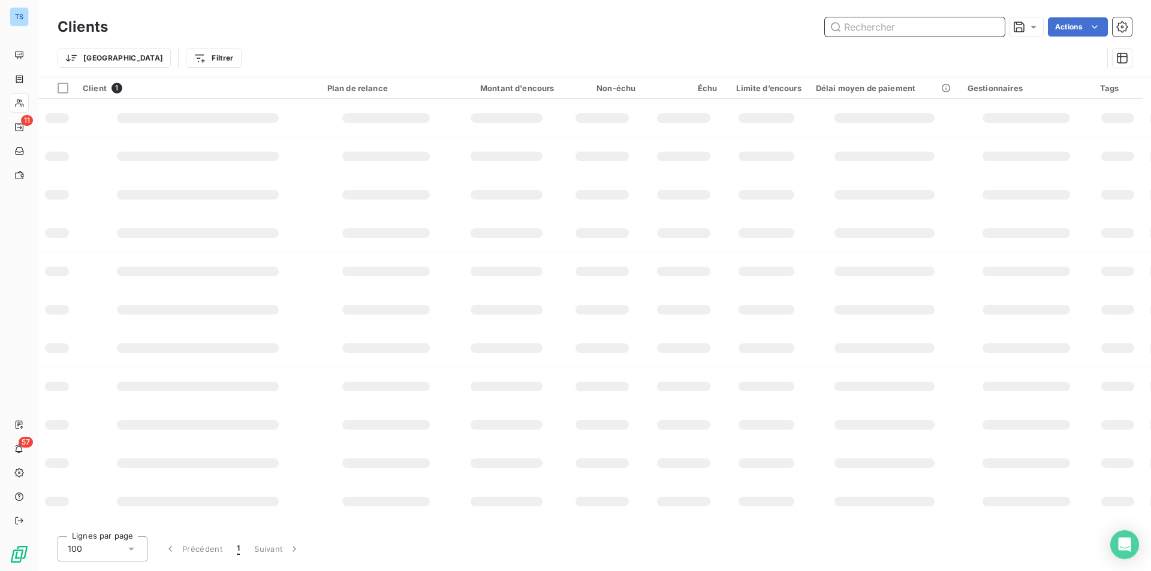
click at [917, 25] on input "text" at bounding box center [915, 26] width 180 height 19
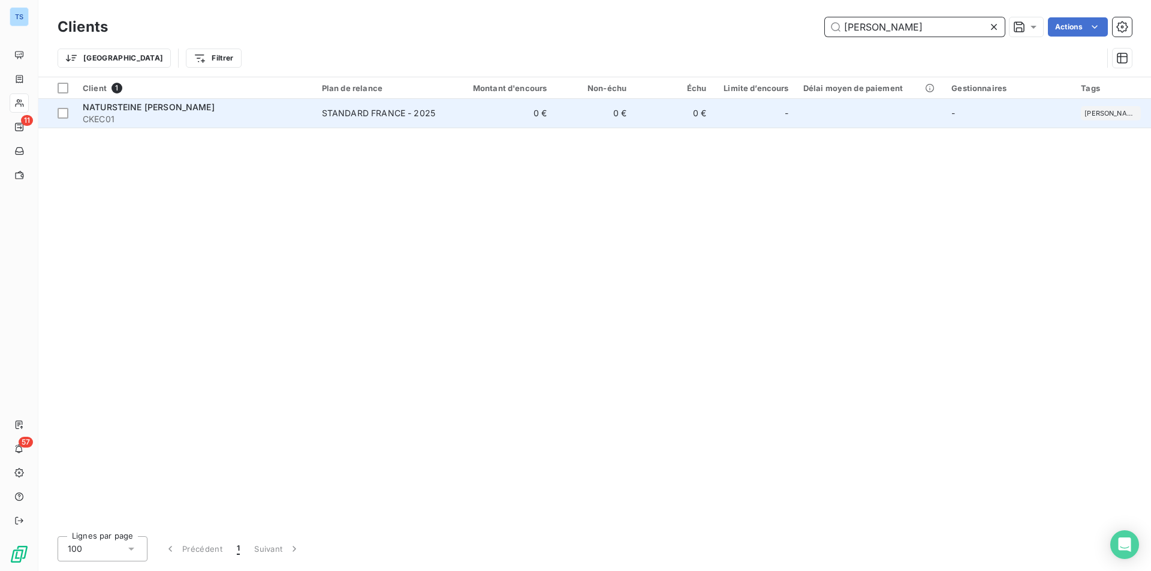
type input "[PERSON_NAME]"
click at [146, 109] on span "NATURSTEINE [PERSON_NAME]" at bounding box center [149, 107] width 132 height 10
